Goal: Check status: Check status

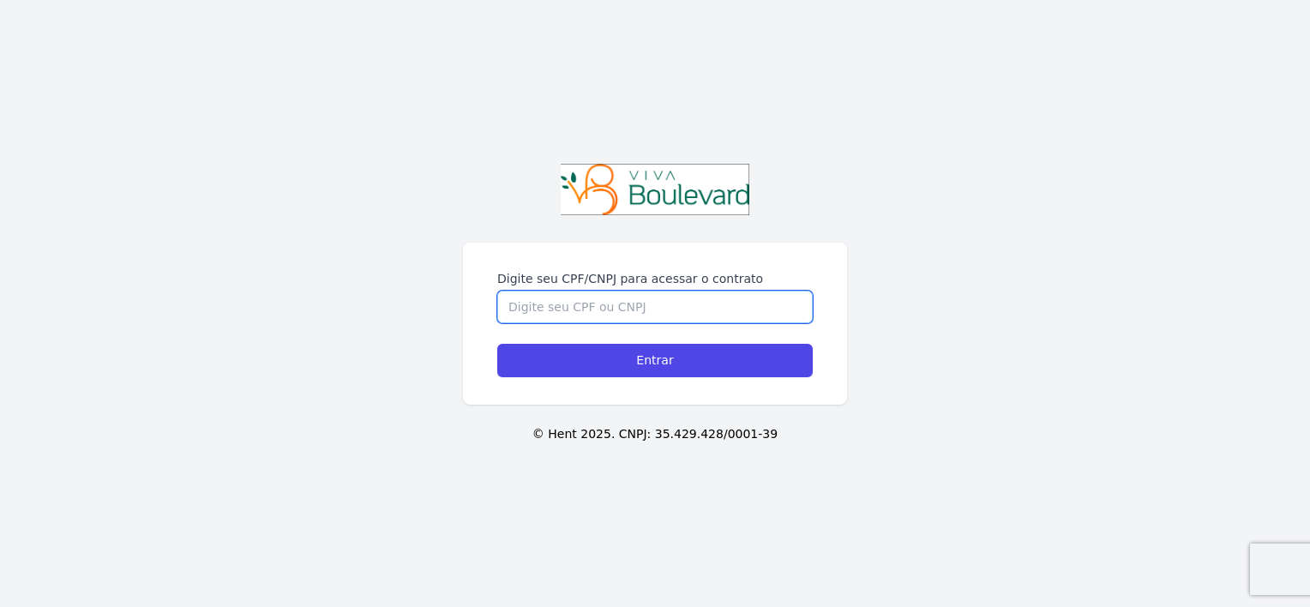
click at [682, 311] on input "Digite seu CPF/CNPJ para acessar o contrato" at bounding box center [655, 307] width 316 height 33
type input "04341484664"
click at [497, 344] on input "Entrar" at bounding box center [655, 360] width 316 height 33
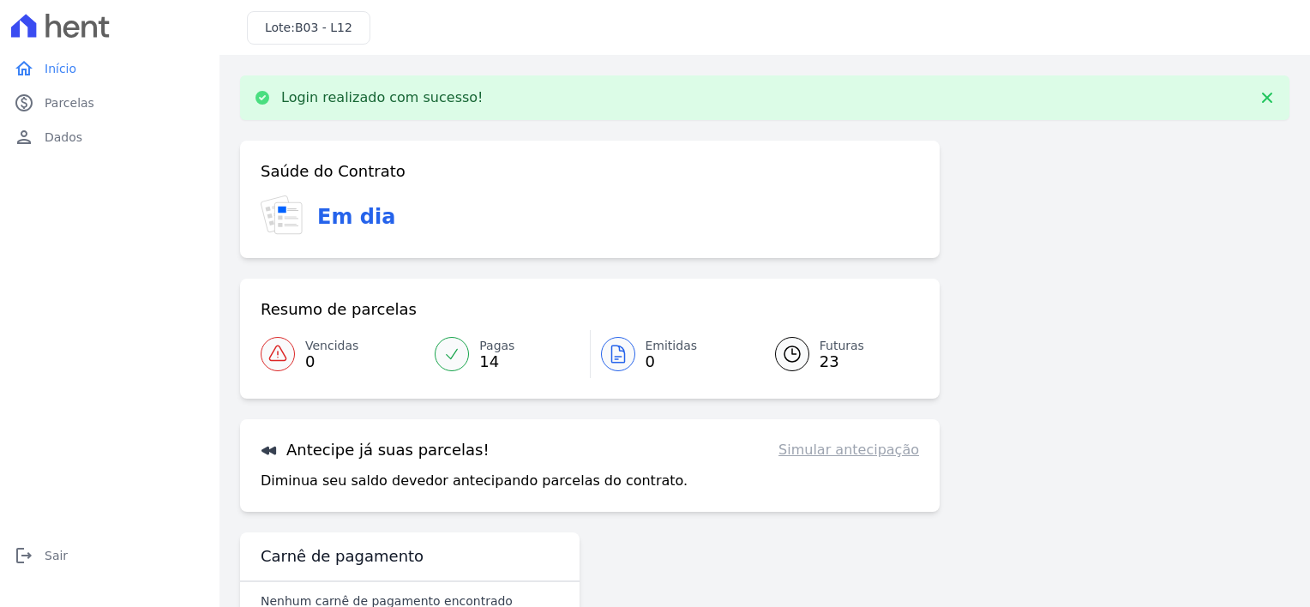
click at [824, 360] on span "23" at bounding box center [842, 362] width 45 height 14
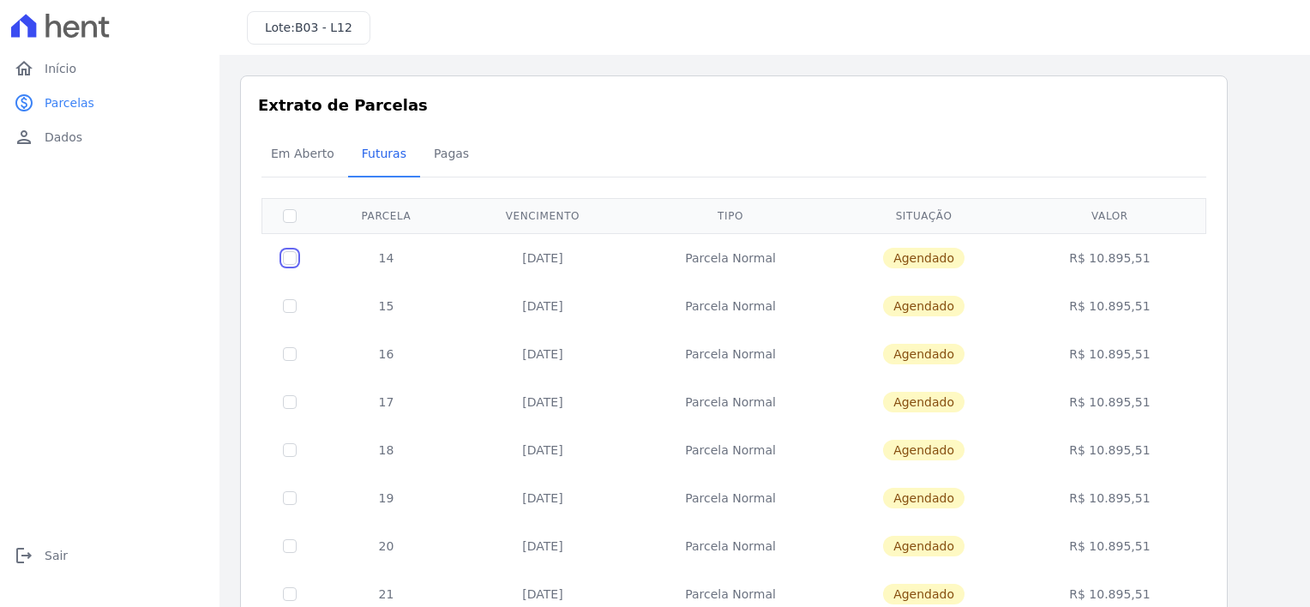
click at [294, 258] on input "checkbox" at bounding box center [290, 258] width 14 height 14
checkbox input "true"
click at [560, 238] on td "[DATE]" at bounding box center [542, 257] width 175 height 49
click at [1170, 154] on div "Em Aberto Futuras [GEOGRAPHIC_DATA]" at bounding box center [733, 155] width 953 height 42
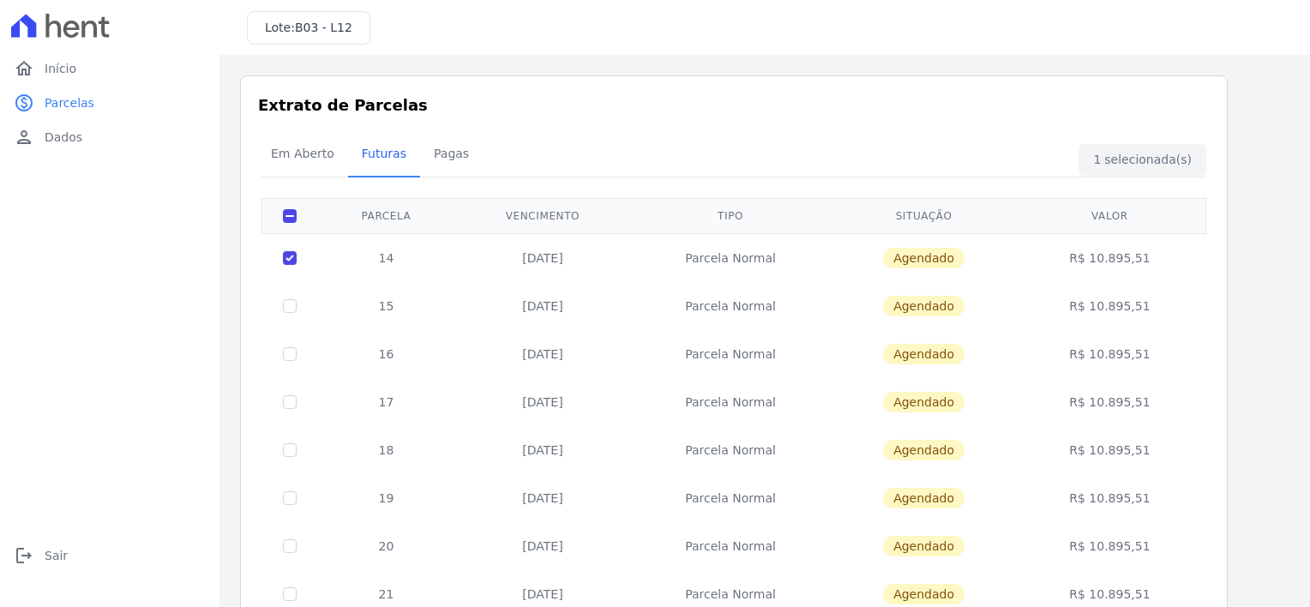
click at [1139, 254] on td "R$ 10.895,51" at bounding box center [1109, 257] width 185 height 49
click at [65, 69] on span "Início" at bounding box center [61, 68] width 32 height 17
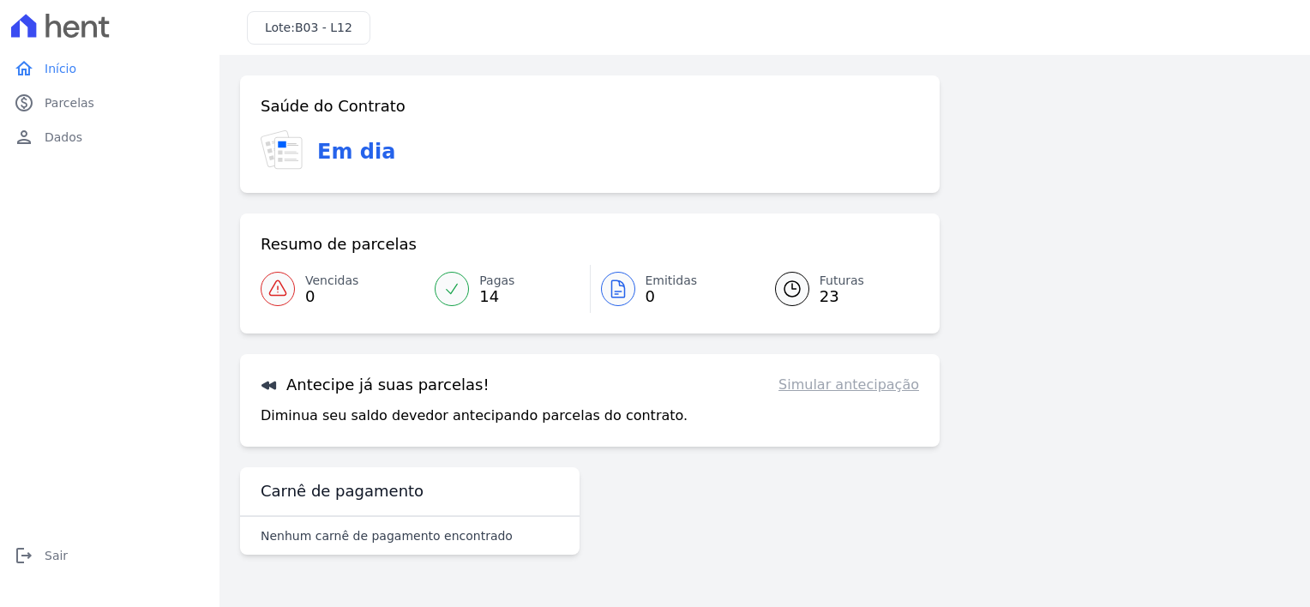
click at [874, 389] on link "Simular antecipação" at bounding box center [849, 385] width 141 height 21
click at [864, 385] on link "Simular antecipação" at bounding box center [849, 385] width 141 height 21
click at [350, 158] on h3 "Em dia" at bounding box center [356, 151] width 78 height 31
click at [75, 111] on span "Parcelas" at bounding box center [70, 102] width 50 height 17
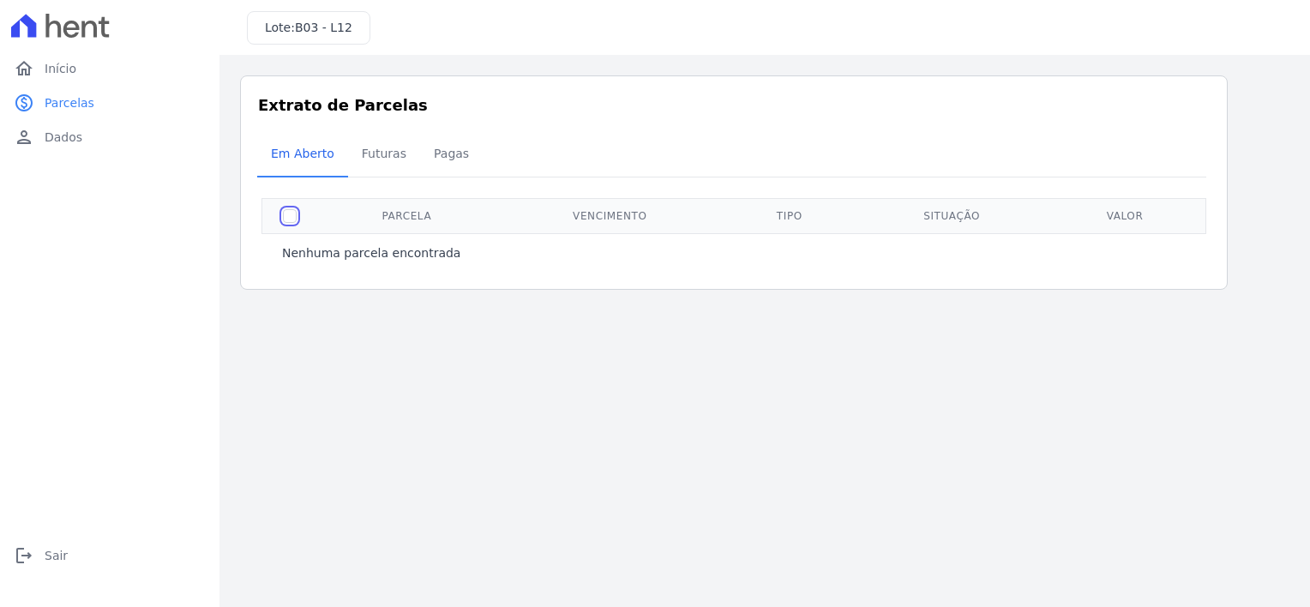
click at [292, 219] on input "checkbox" at bounding box center [290, 216] width 14 height 14
checkbox input "true"
click at [398, 165] on span "Futuras" at bounding box center [384, 153] width 65 height 34
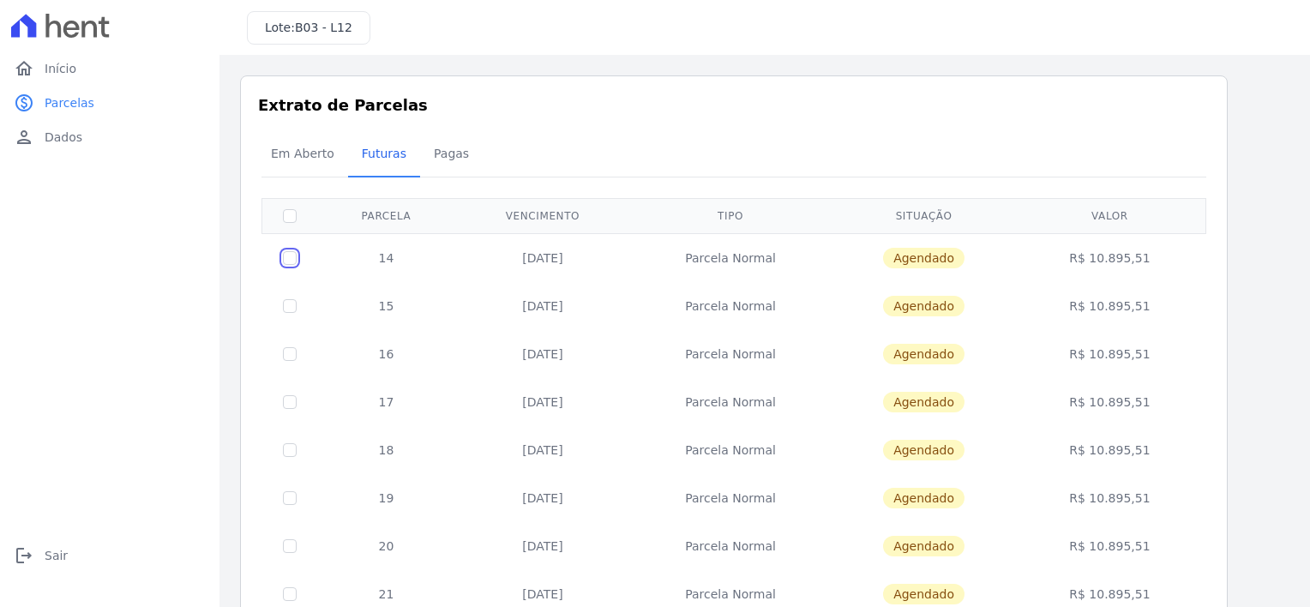
click at [288, 251] on input "checkbox" at bounding box center [290, 258] width 14 height 14
checkbox input "true"
click at [400, 256] on td "14" at bounding box center [386, 257] width 138 height 49
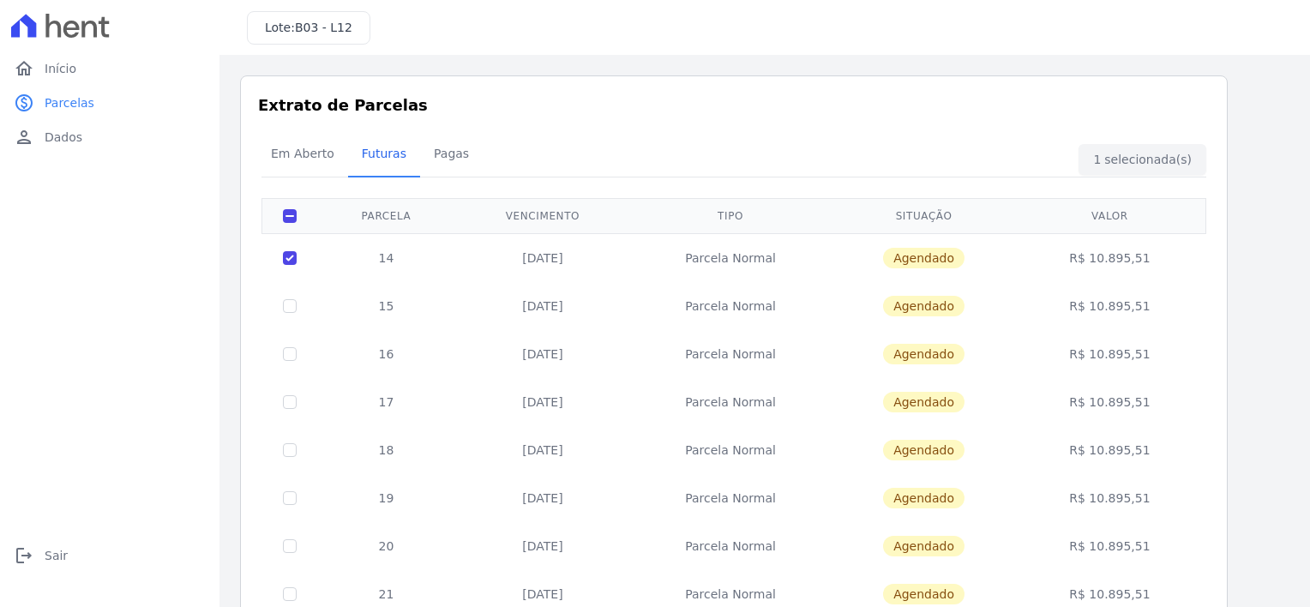
click at [400, 256] on td "14" at bounding box center [386, 257] width 138 height 49
click at [737, 243] on td "Parcela Normal" at bounding box center [730, 257] width 201 height 49
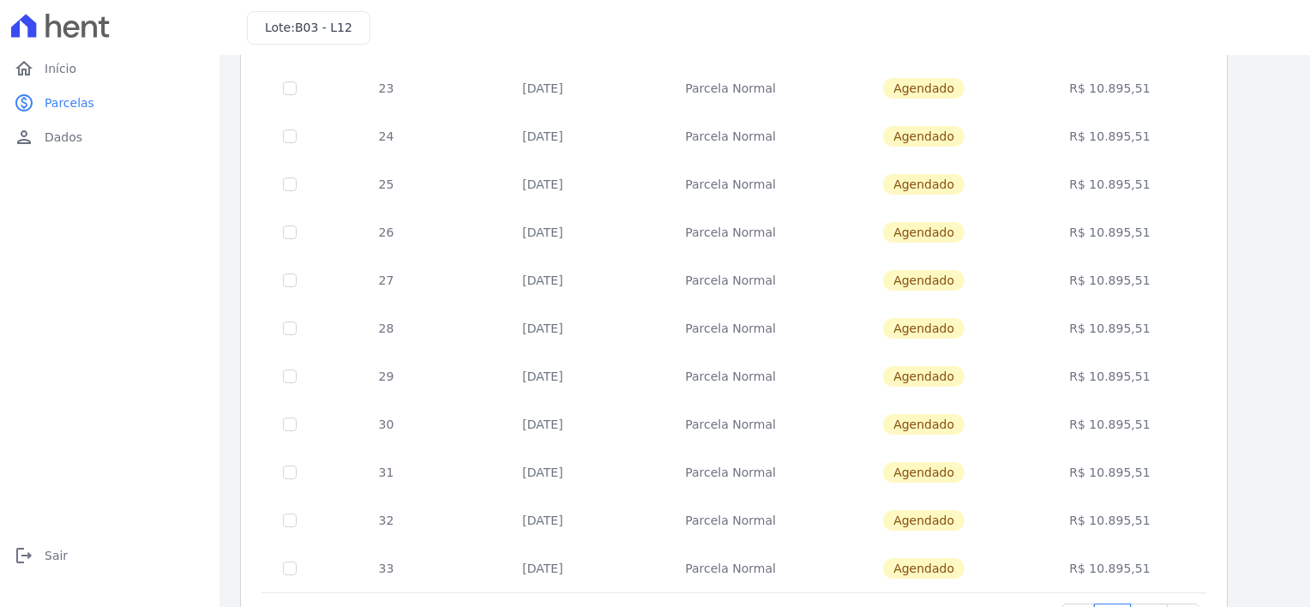
scroll to position [684, 0]
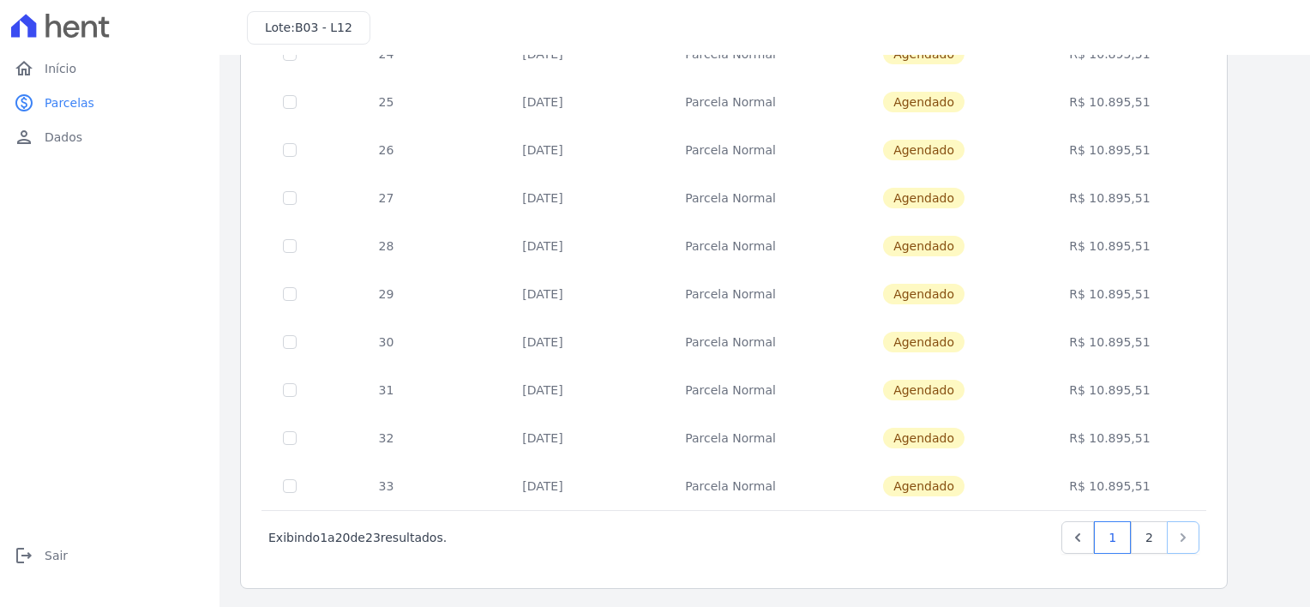
click at [1183, 544] on icon "Next" at bounding box center [1183, 537] width 17 height 17
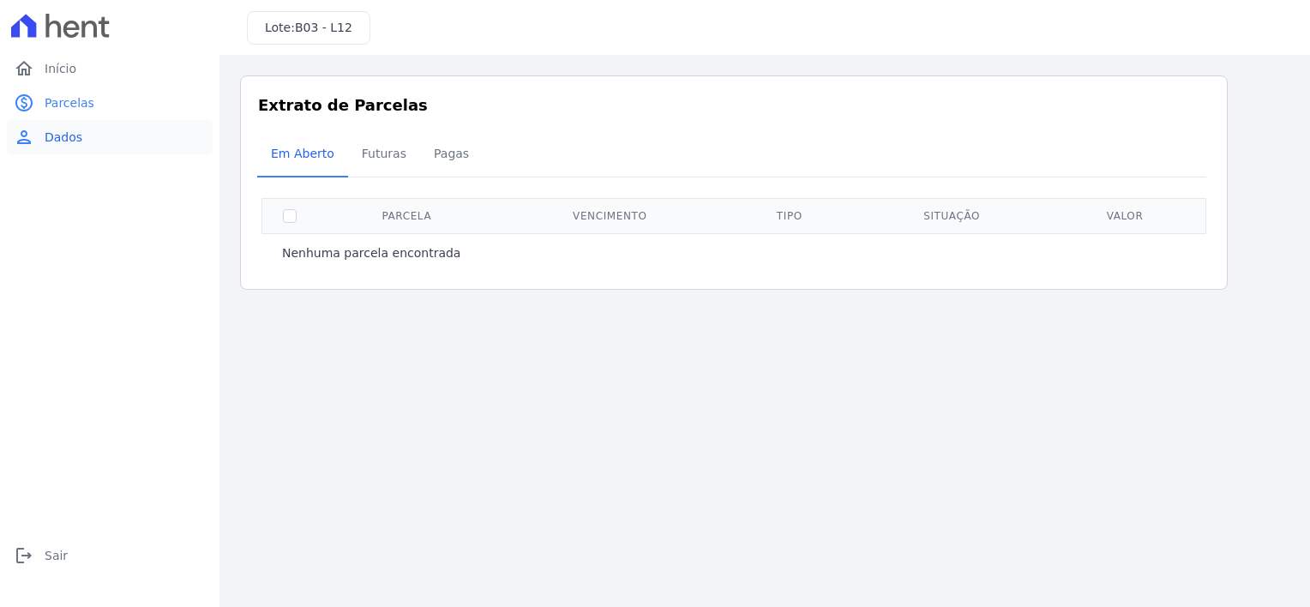
click at [78, 137] on span "Dados" at bounding box center [64, 137] width 38 height 17
